Goal: Check status: Check status

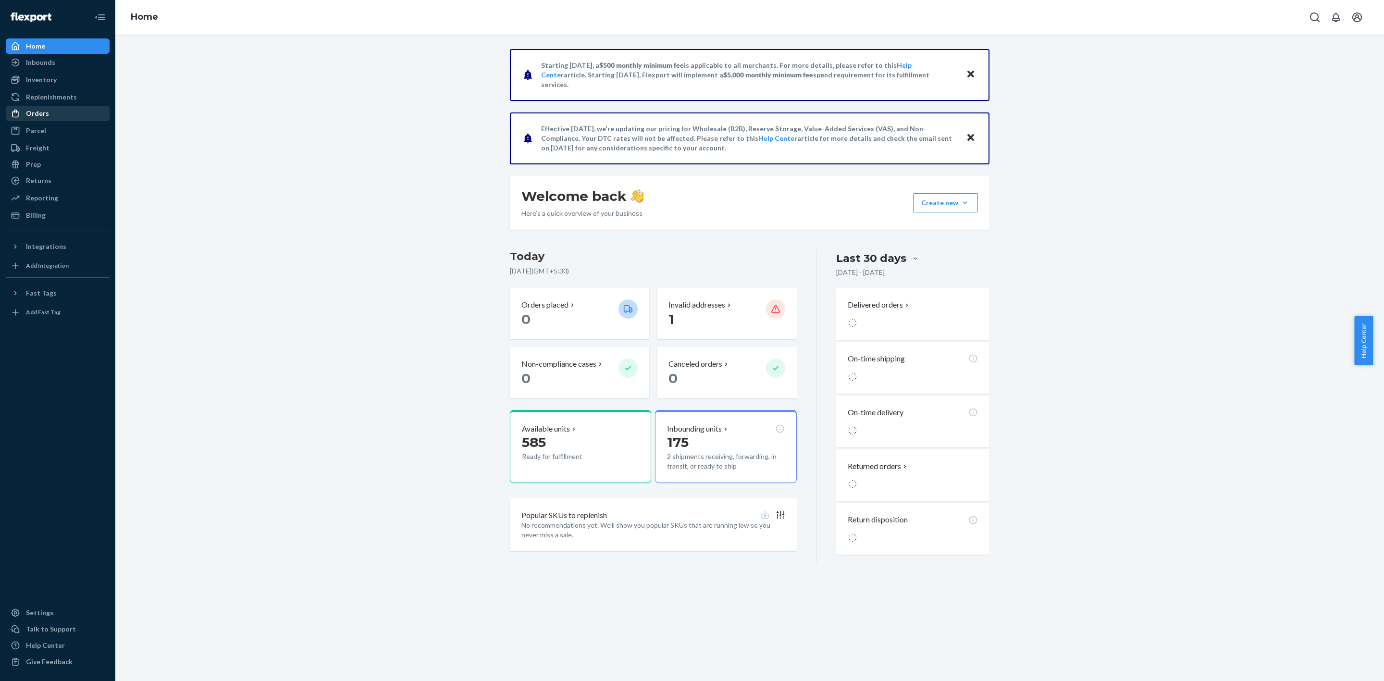
click at [35, 117] on div "Orders" at bounding box center [37, 114] width 23 height 10
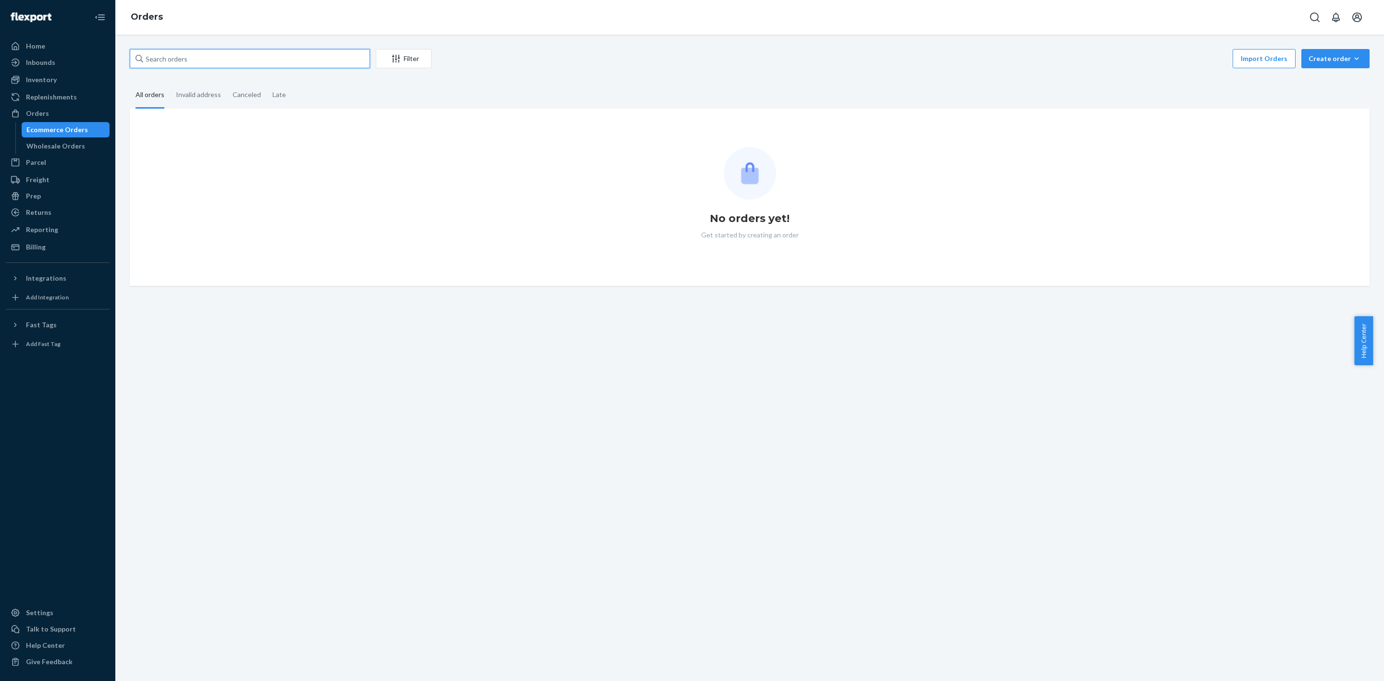
click at [210, 57] on input "text" at bounding box center [250, 58] width 240 height 19
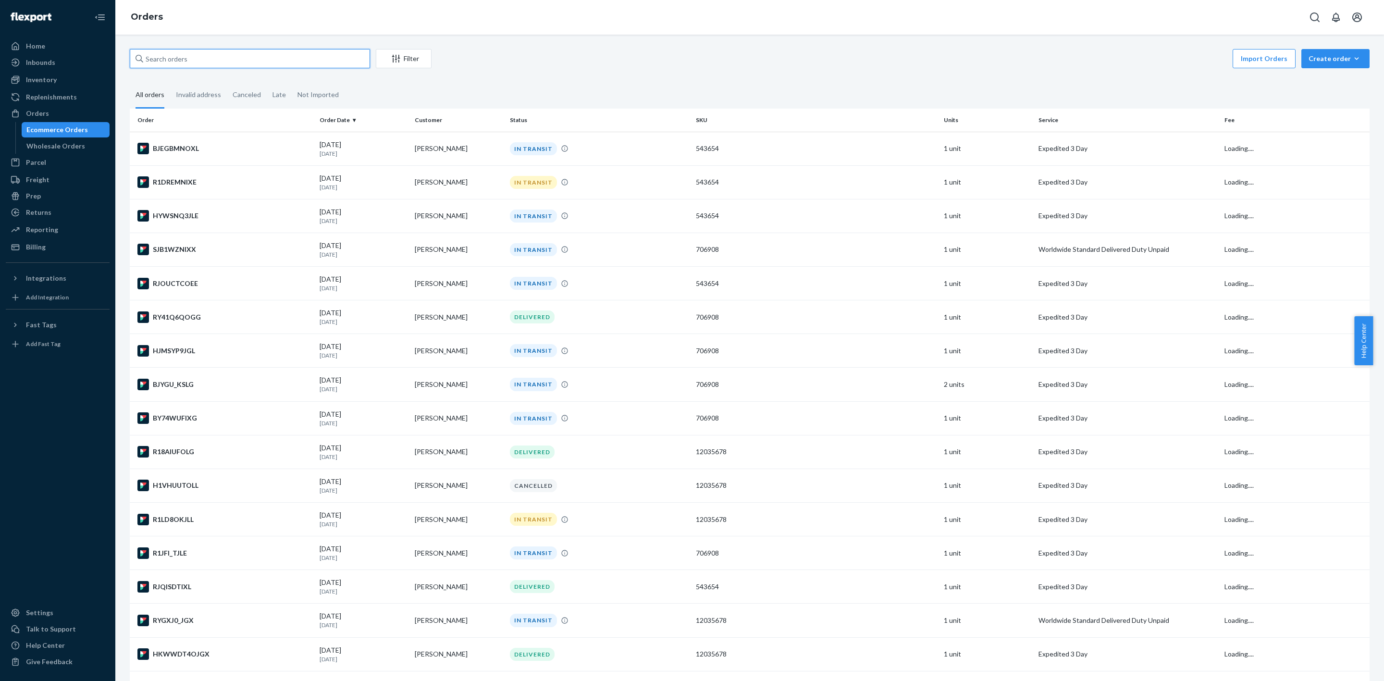
paste input "[PERSON_NAME]"
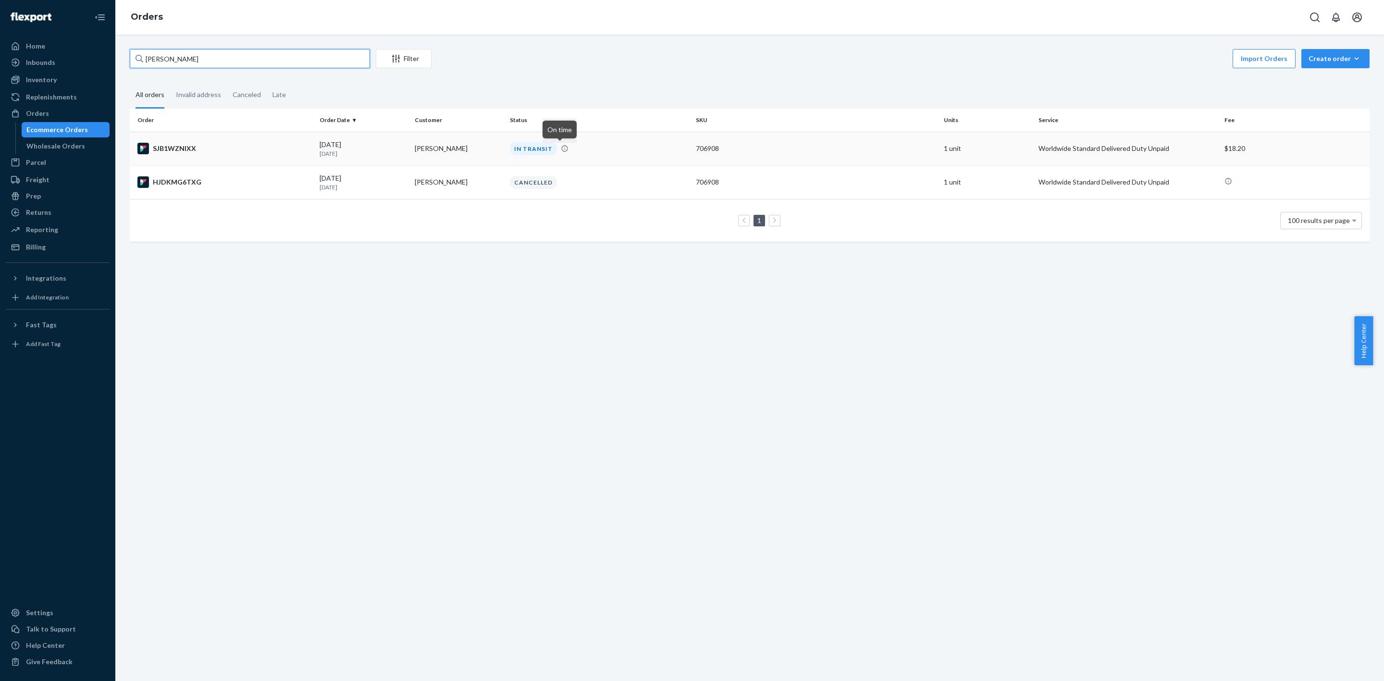
type input "[PERSON_NAME]"
click at [561, 147] on icon at bounding box center [564, 148] width 6 height 6
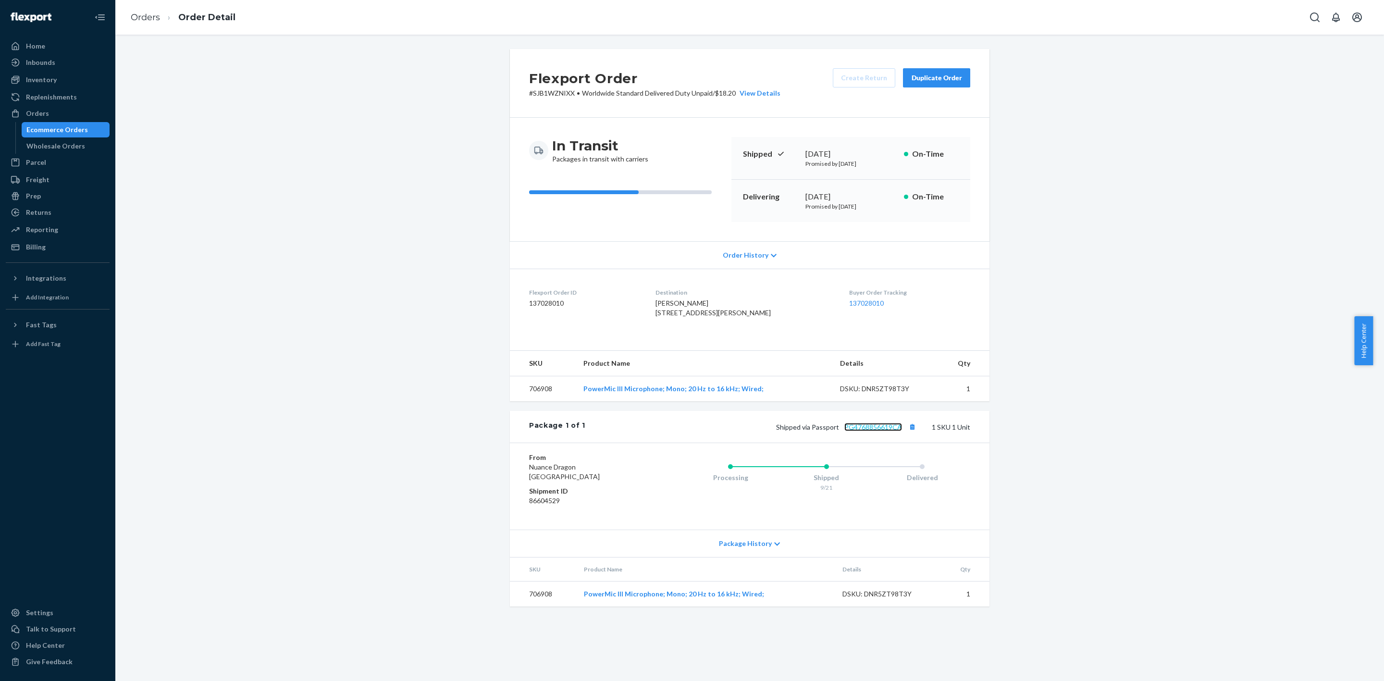
click at [879, 431] on link "PG4768856619CA" at bounding box center [873, 427] width 58 height 8
